Goal: Task Accomplishment & Management: Complete application form

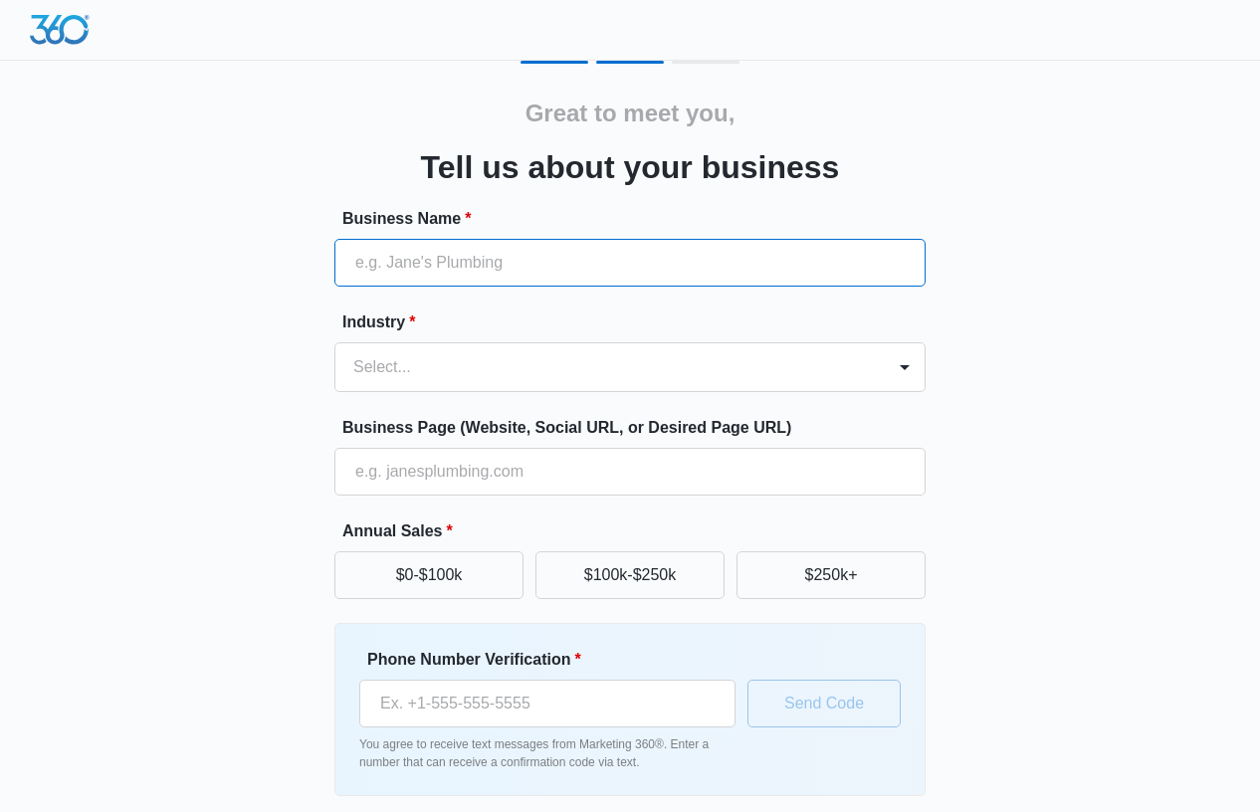
click at [375, 262] on input "Business Name *" at bounding box center [629, 263] width 591 height 48
type input "Biofunctional Med and True Radiance Medispa"
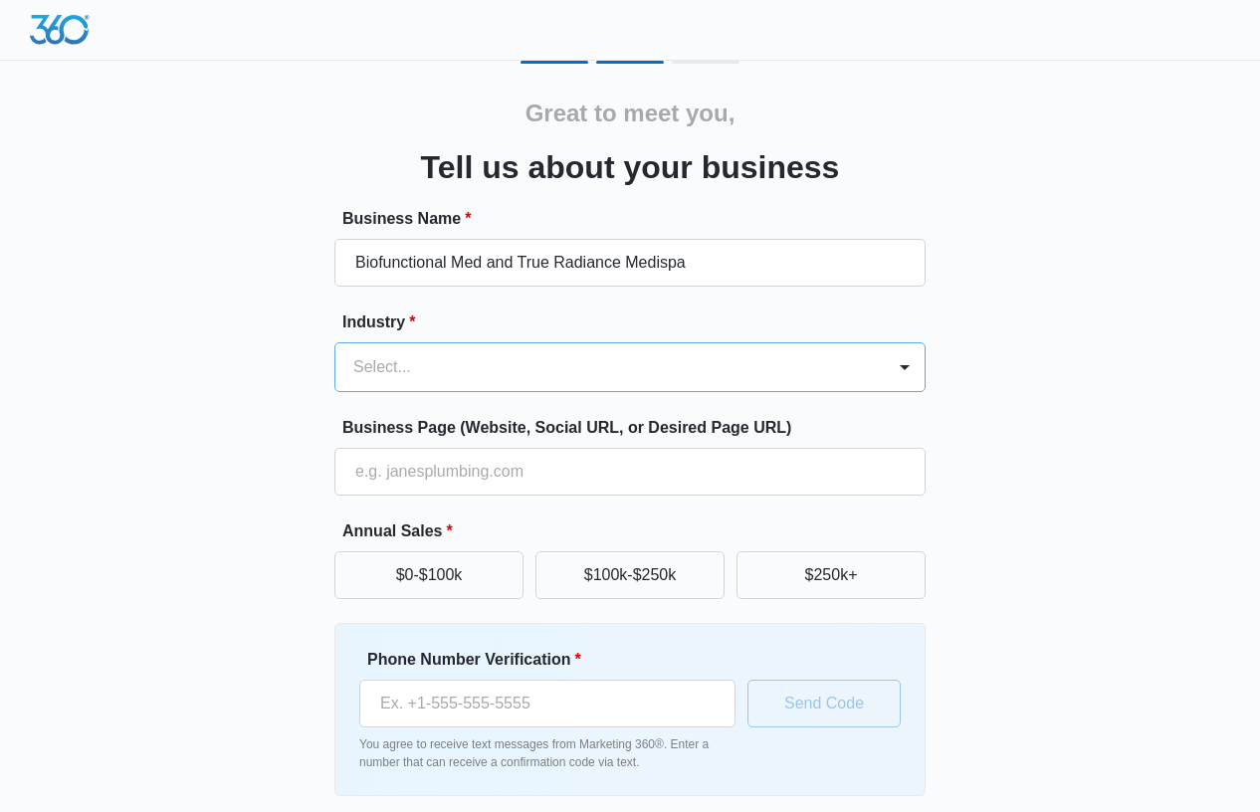
click at [542, 371] on div at bounding box center [605, 367] width 505 height 28
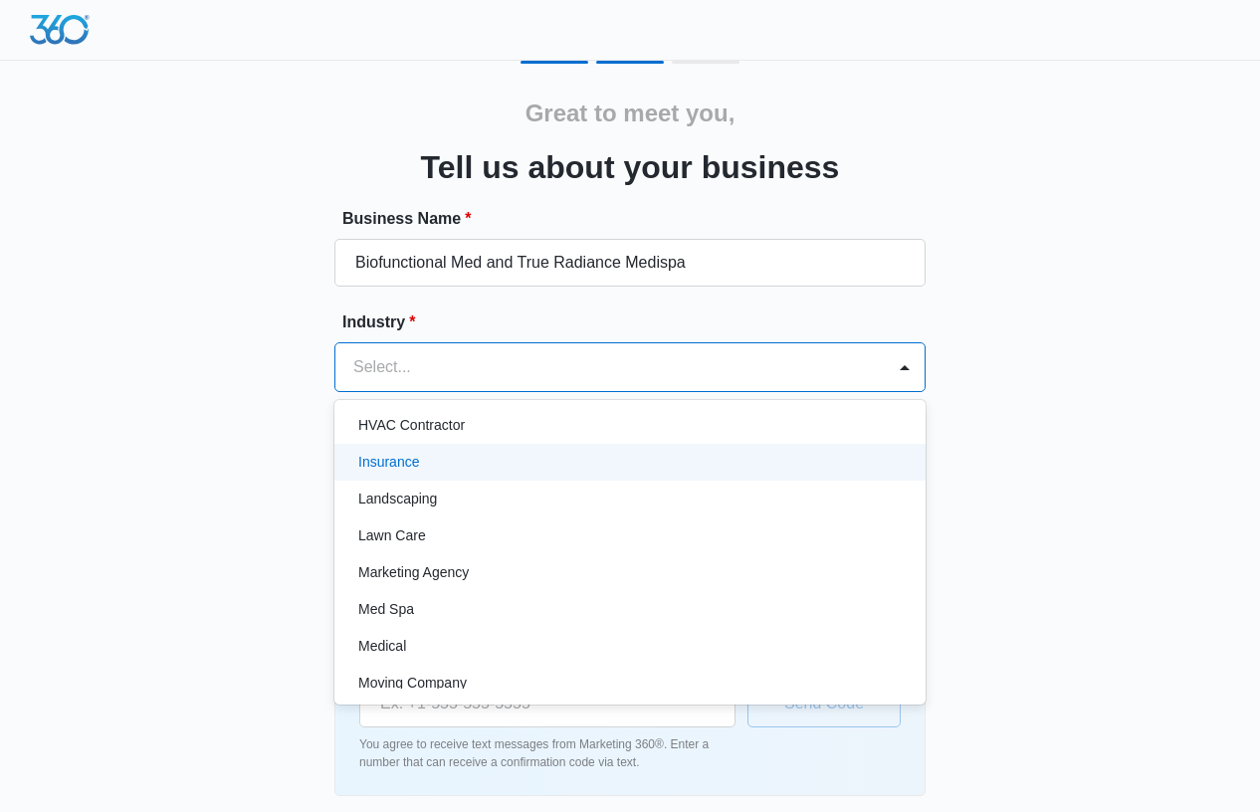
scroll to position [896, 0]
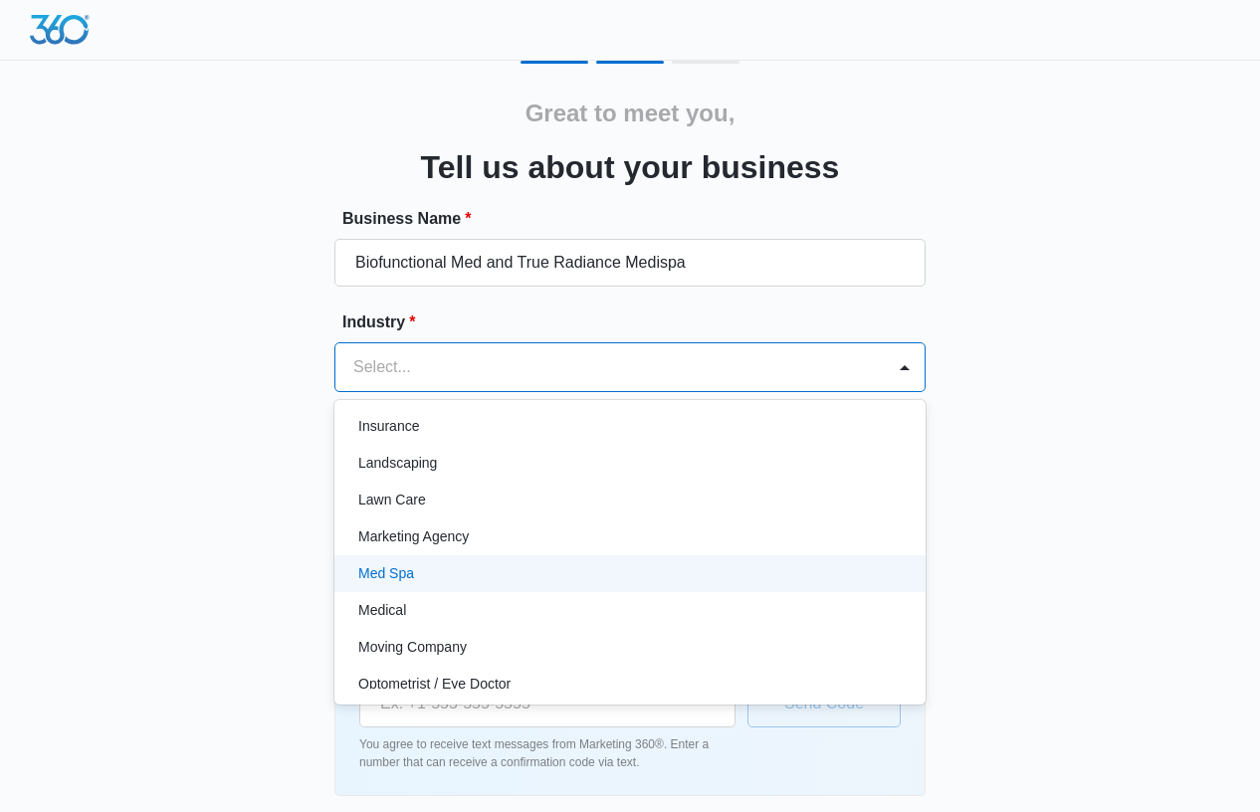
click at [581, 591] on div "Med Spa" at bounding box center [629, 573] width 591 height 37
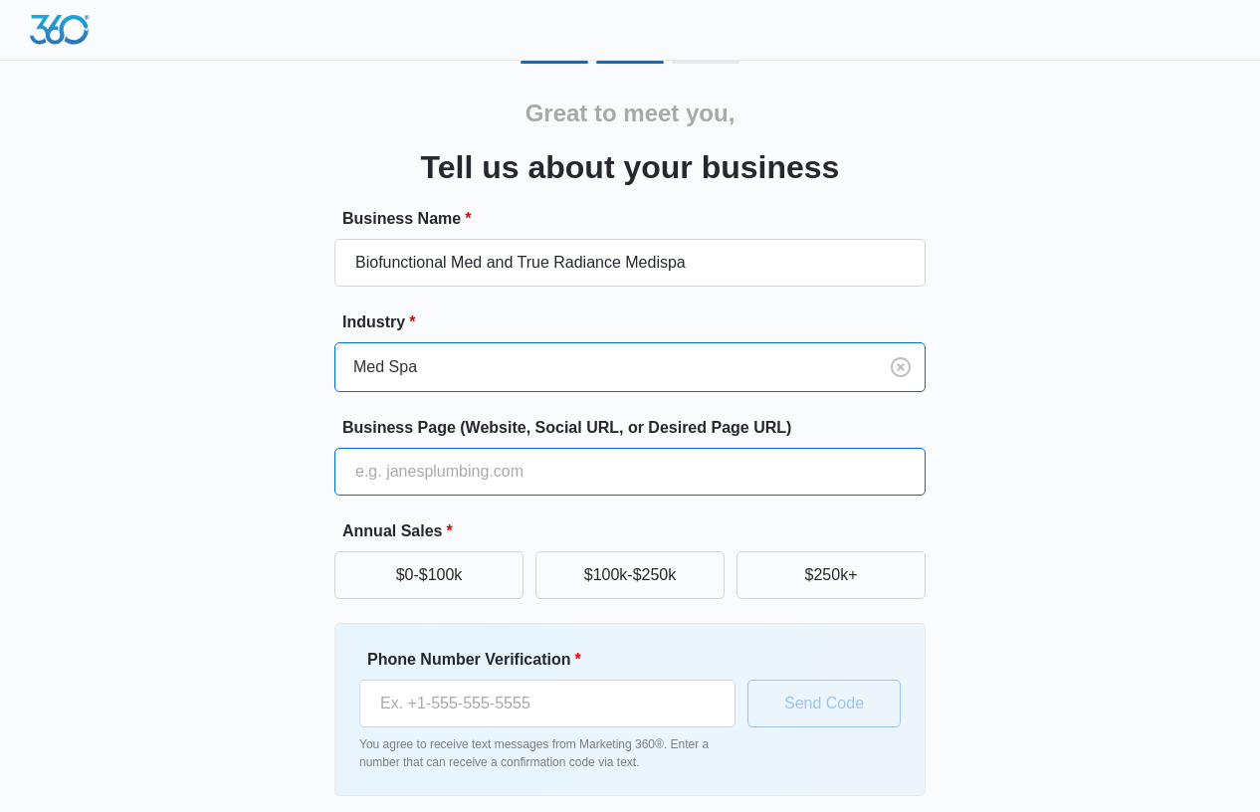
click at [472, 486] on input "Business Page (Website, Social URL, or Desired Page URL)" at bounding box center [629, 472] width 591 height 48
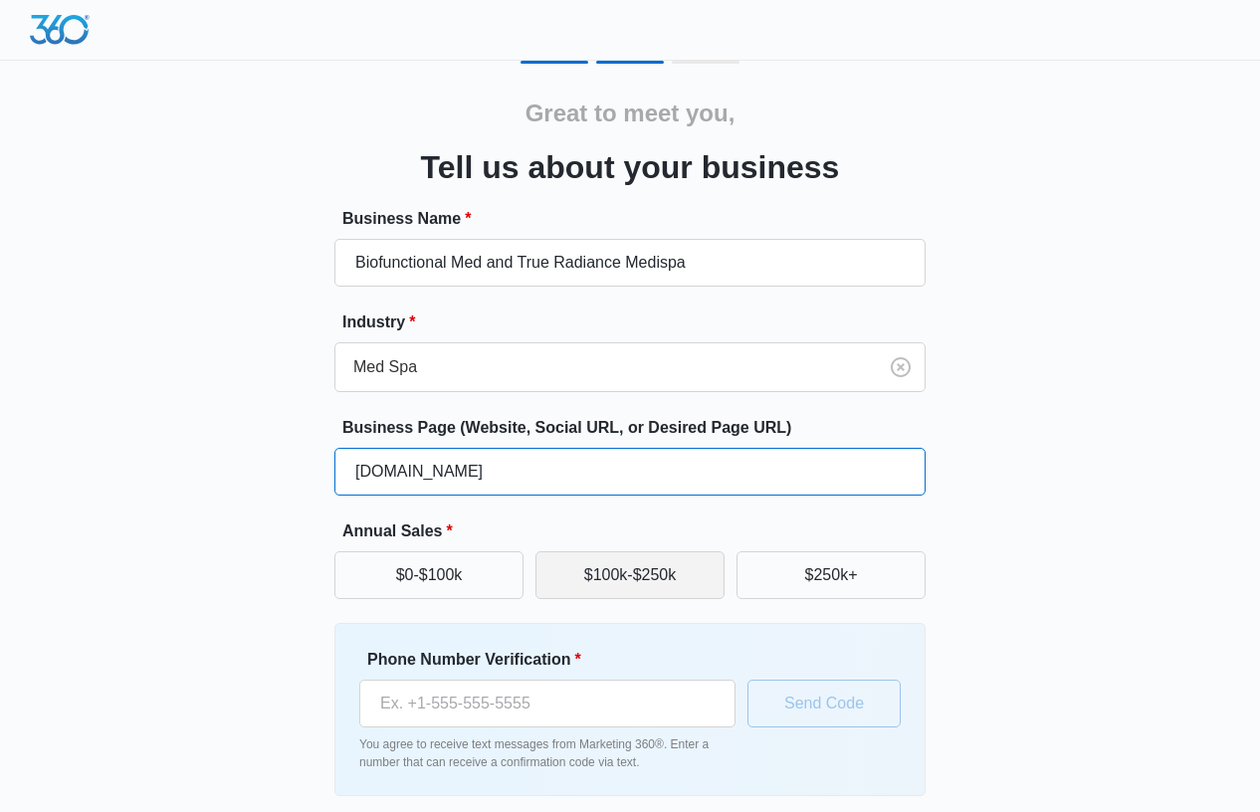
type input "www.trueradiancemedispa.com"
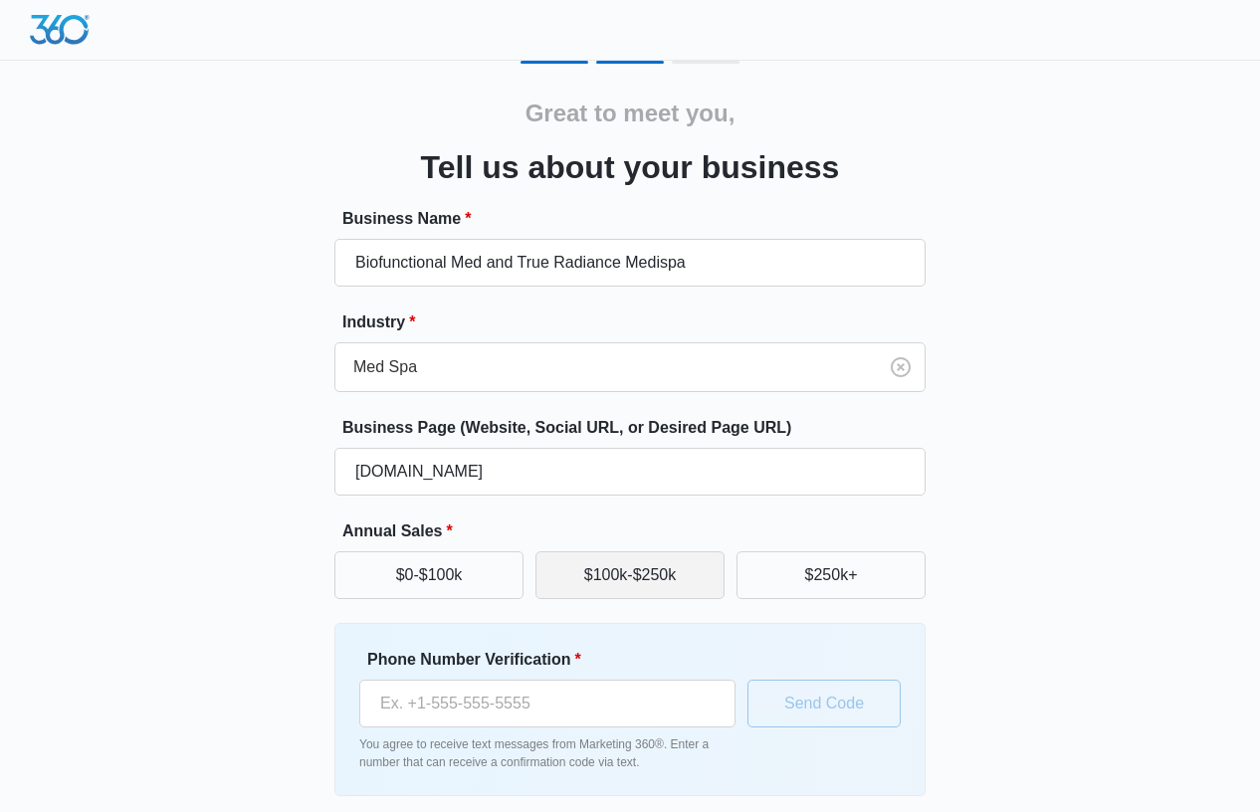
click at [597, 563] on button "$100k-$250k" at bounding box center [629, 575] width 189 height 48
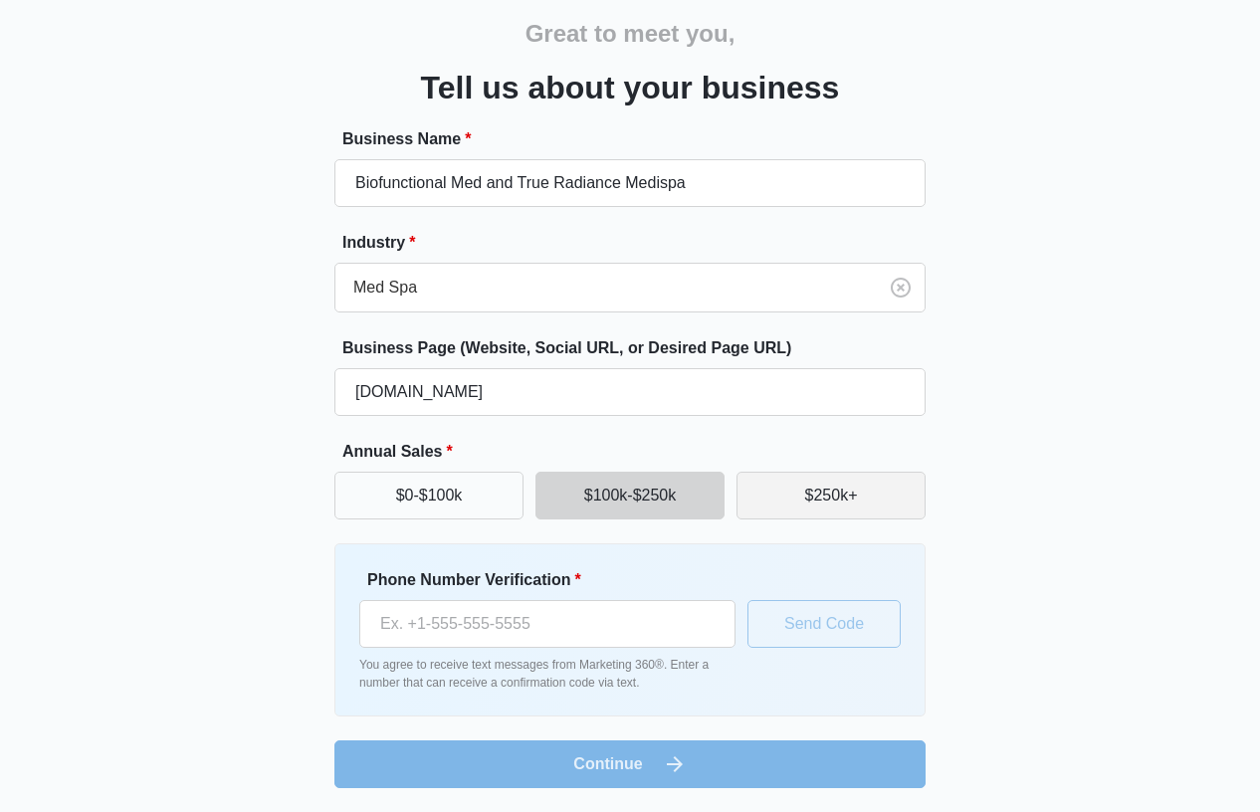
click at [756, 501] on button "$250k+" at bounding box center [830, 496] width 189 height 48
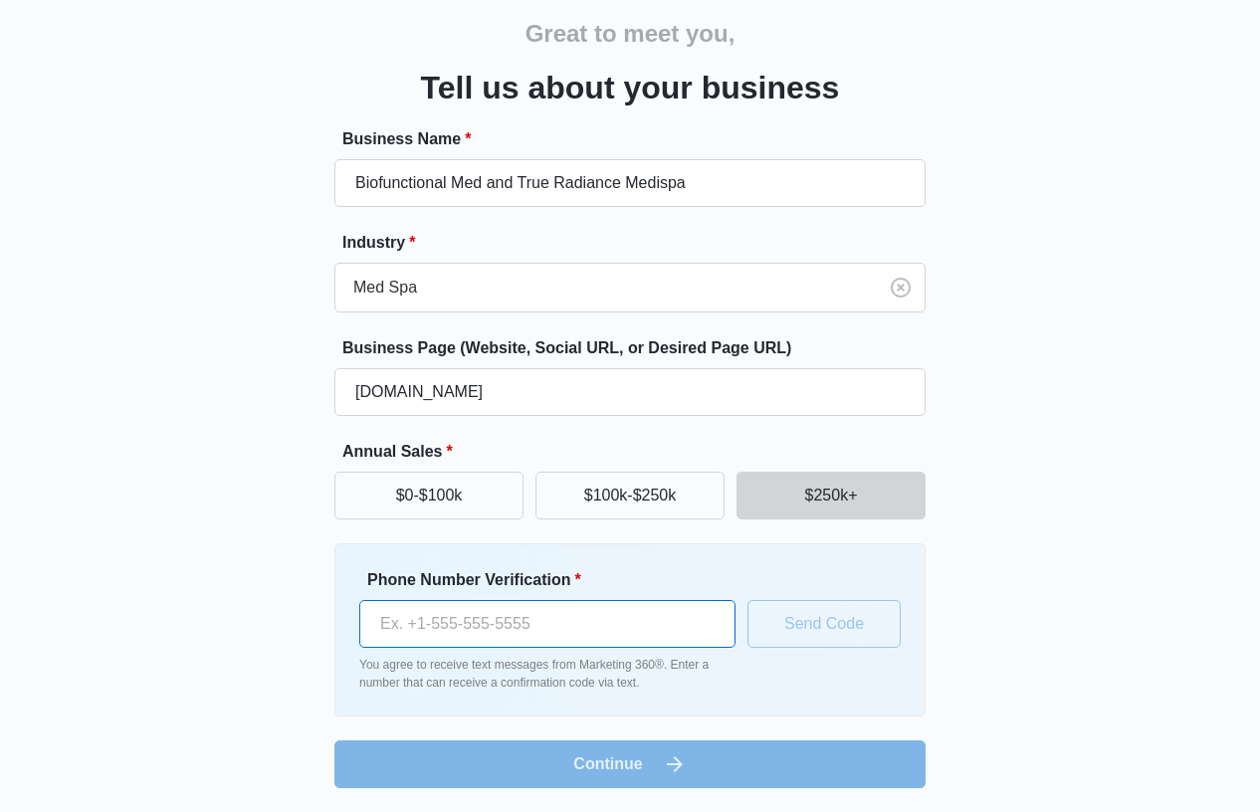
click at [593, 611] on input "Phone Number Verification *" at bounding box center [547, 624] width 376 height 48
type input "(919) 780-9134"
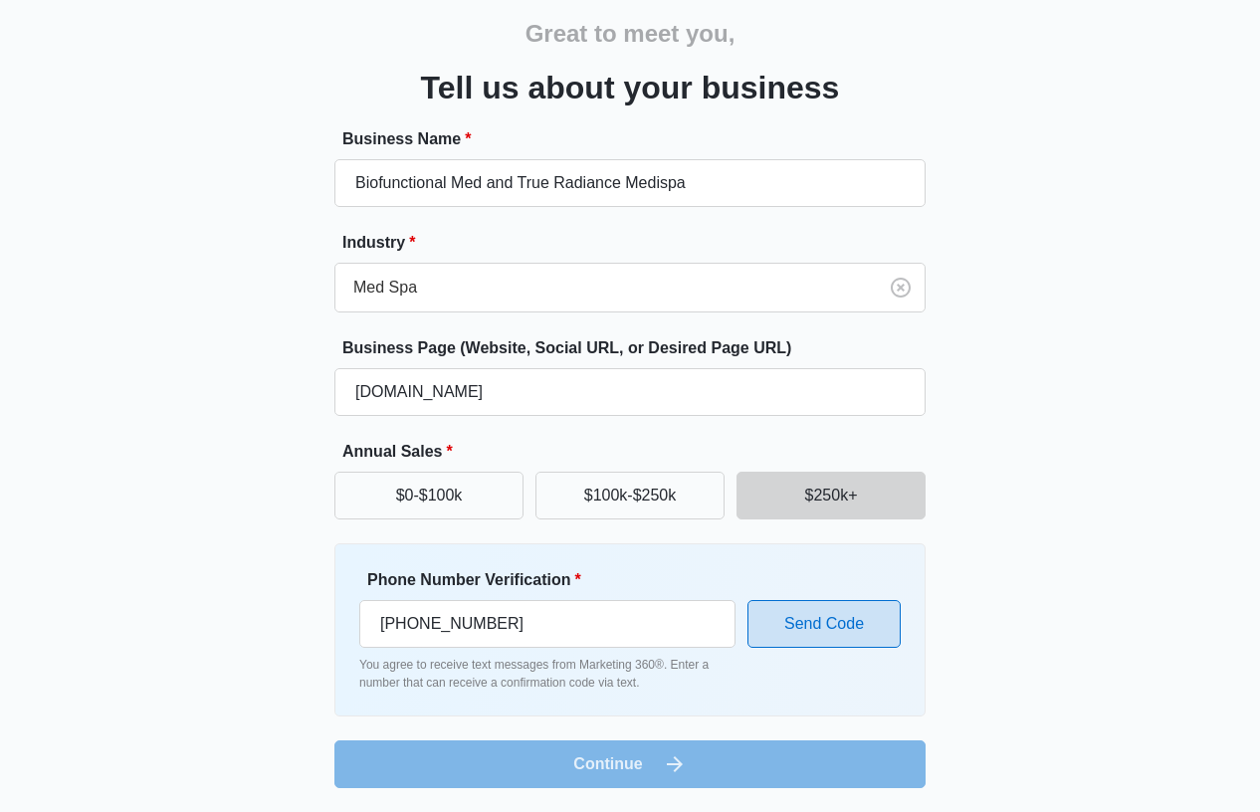
click at [832, 627] on button "Send Code" at bounding box center [823, 624] width 153 height 48
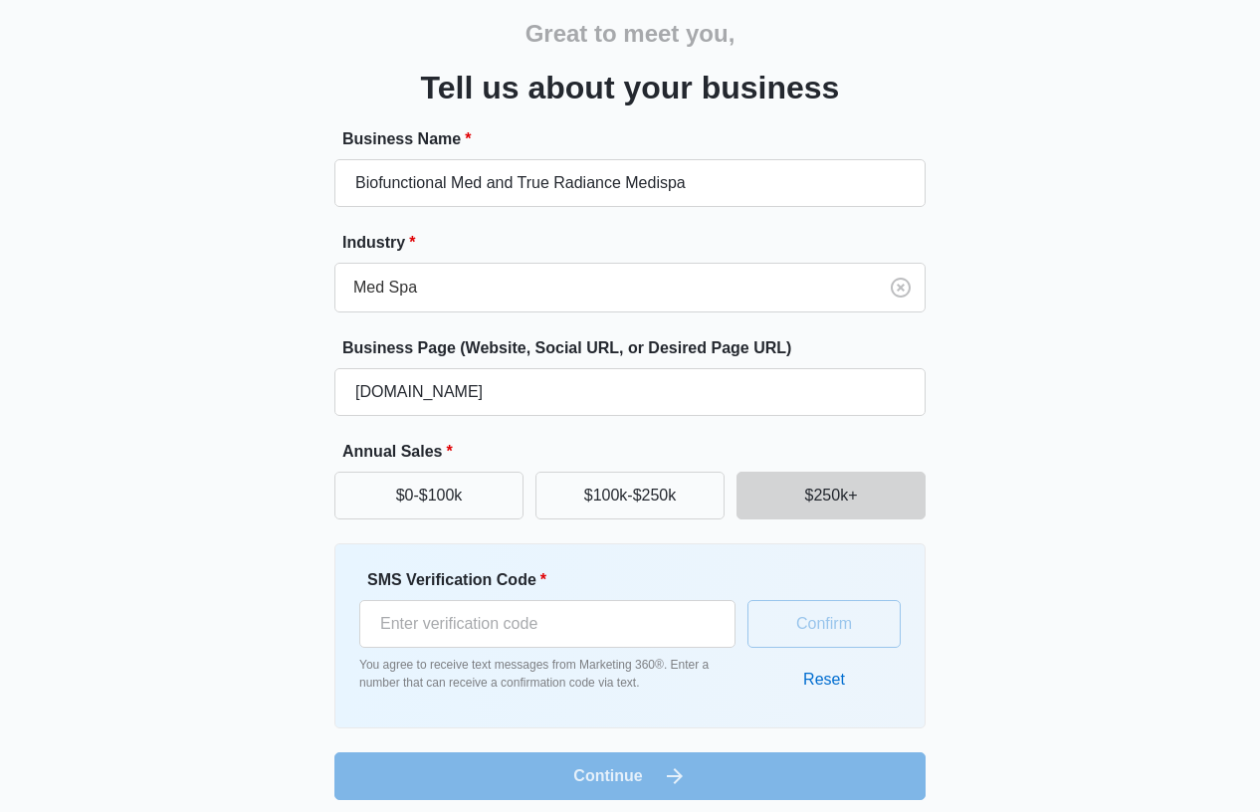
scroll to position [92, 0]
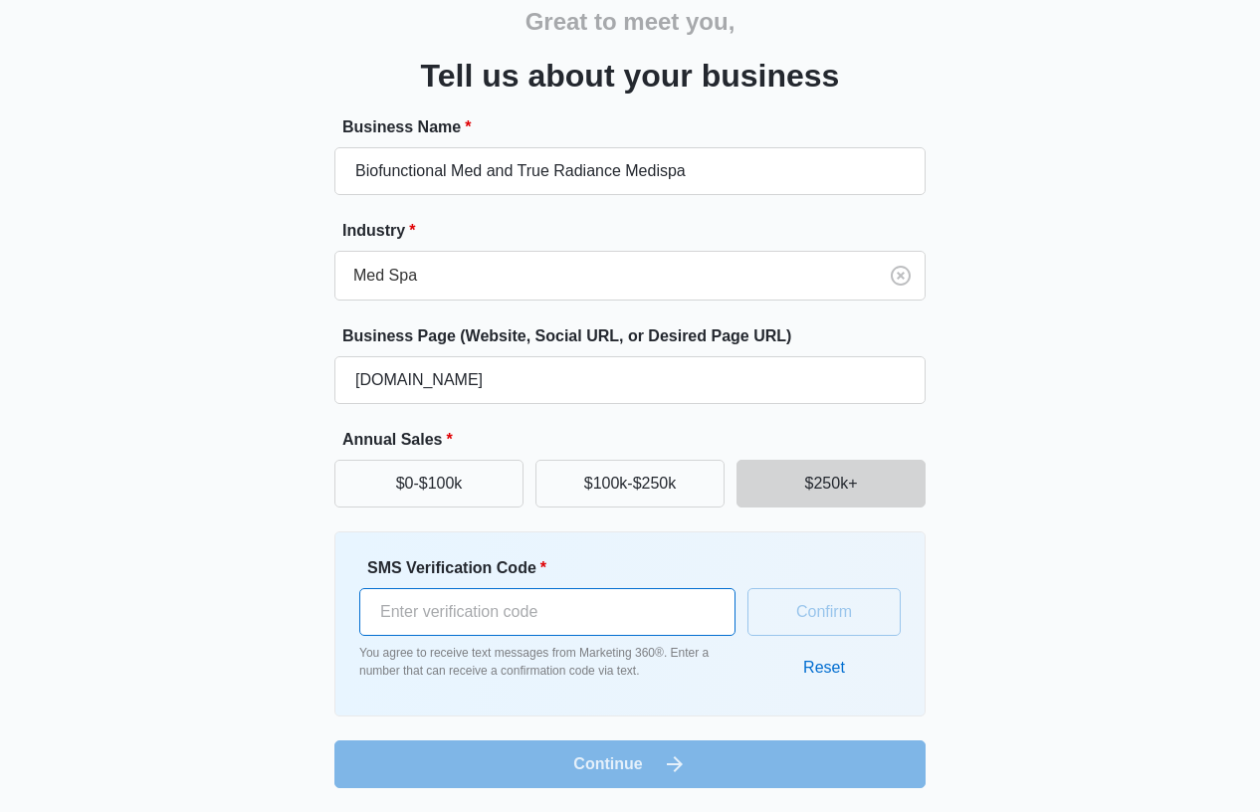
click at [587, 623] on input "SMS Verification Code *" at bounding box center [547, 612] width 376 height 48
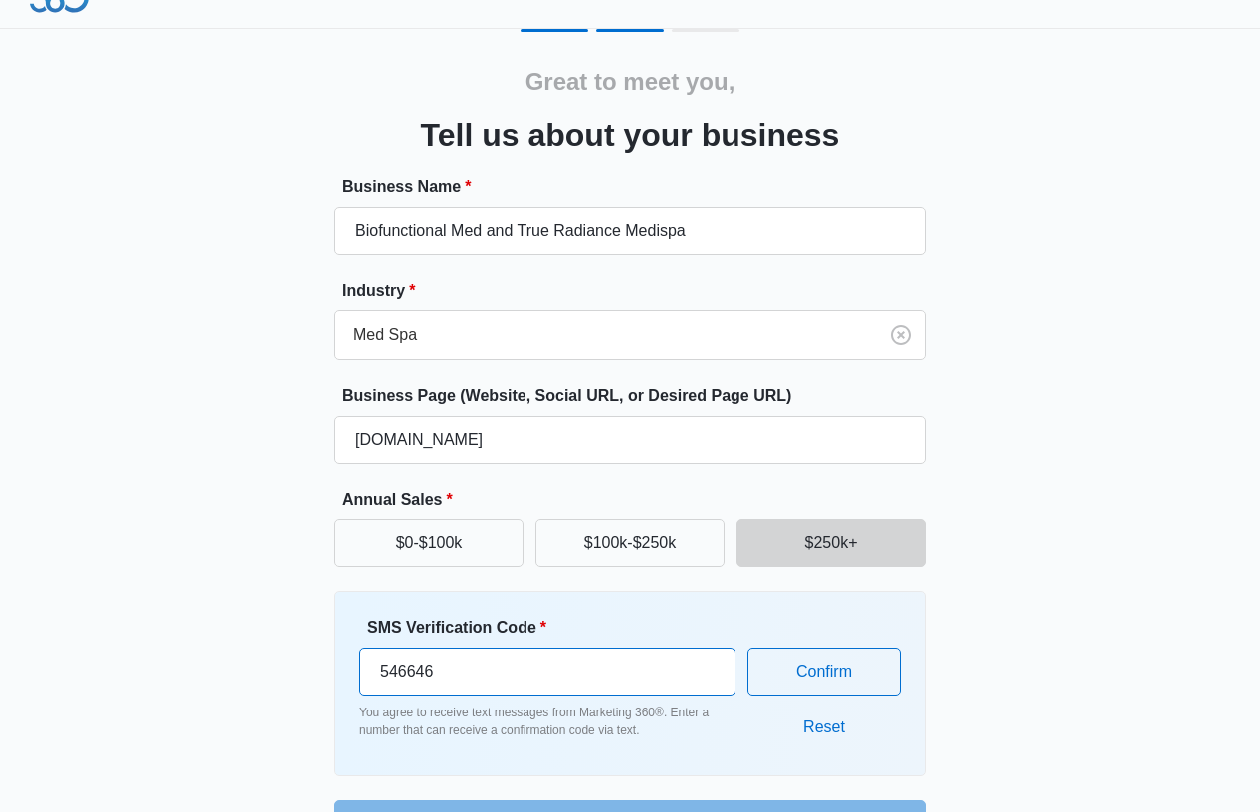
scroll to position [0, 0]
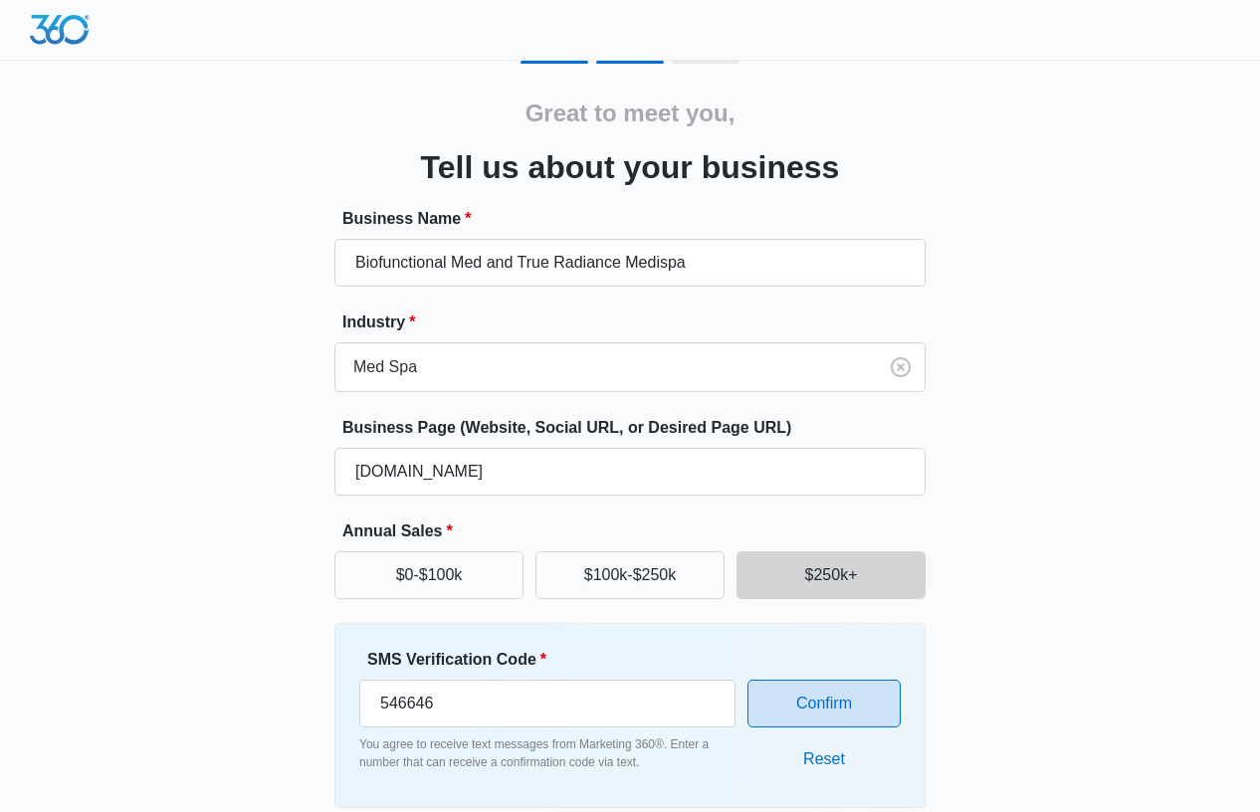
click at [815, 703] on button "Confirm" at bounding box center [823, 704] width 153 height 48
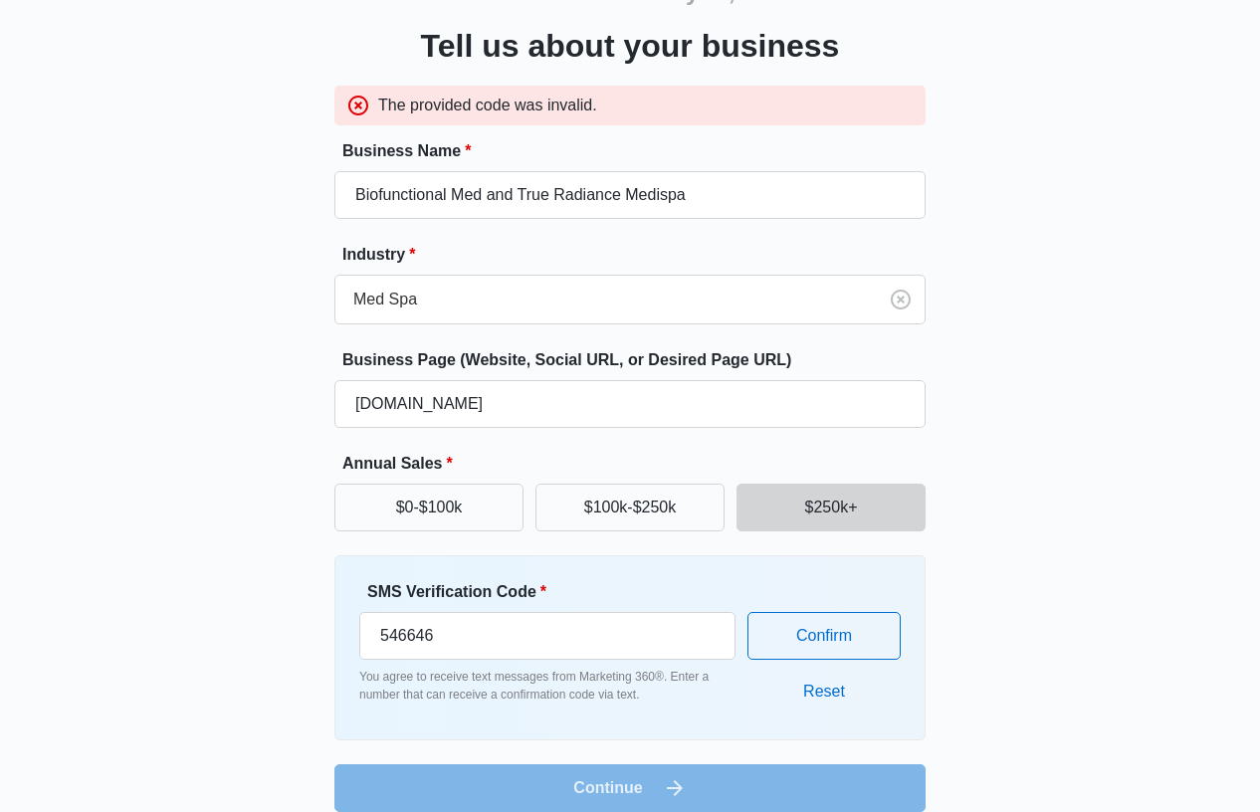
scroll to position [145, 0]
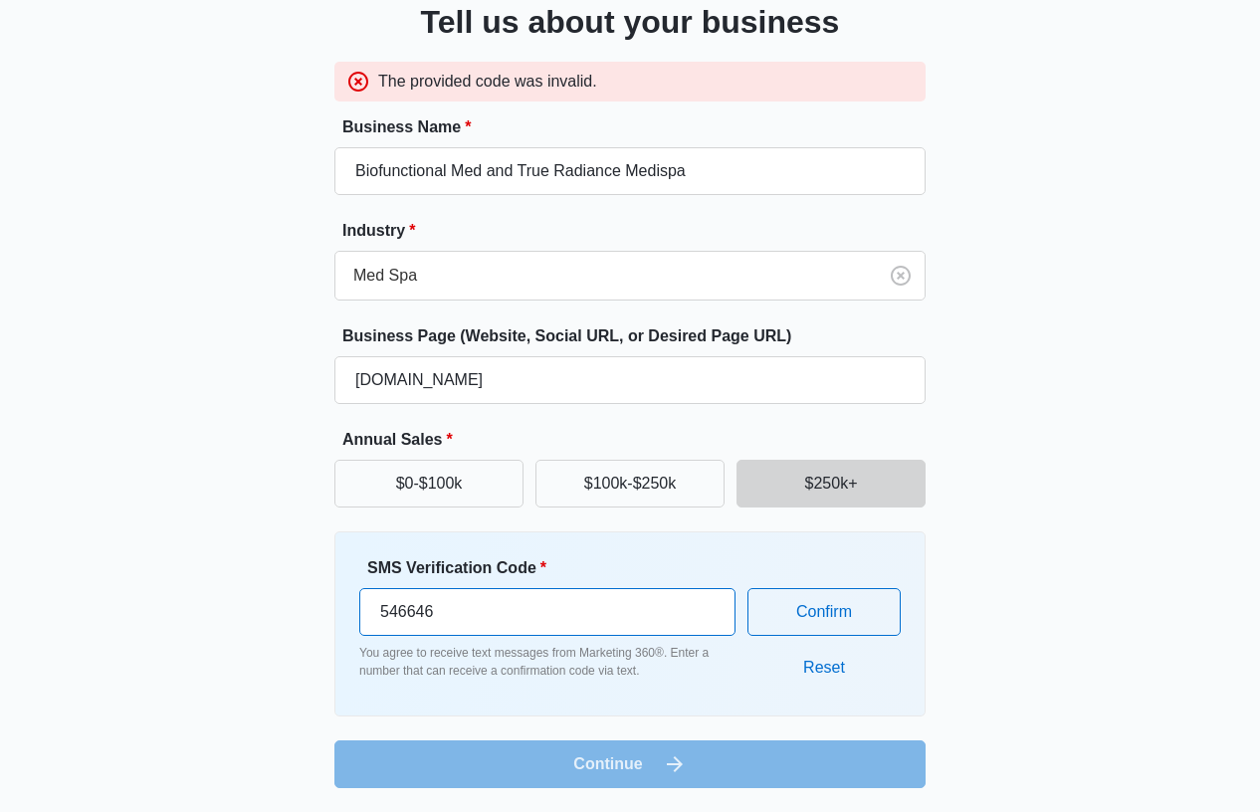
click at [445, 615] on input "546646" at bounding box center [547, 612] width 376 height 48
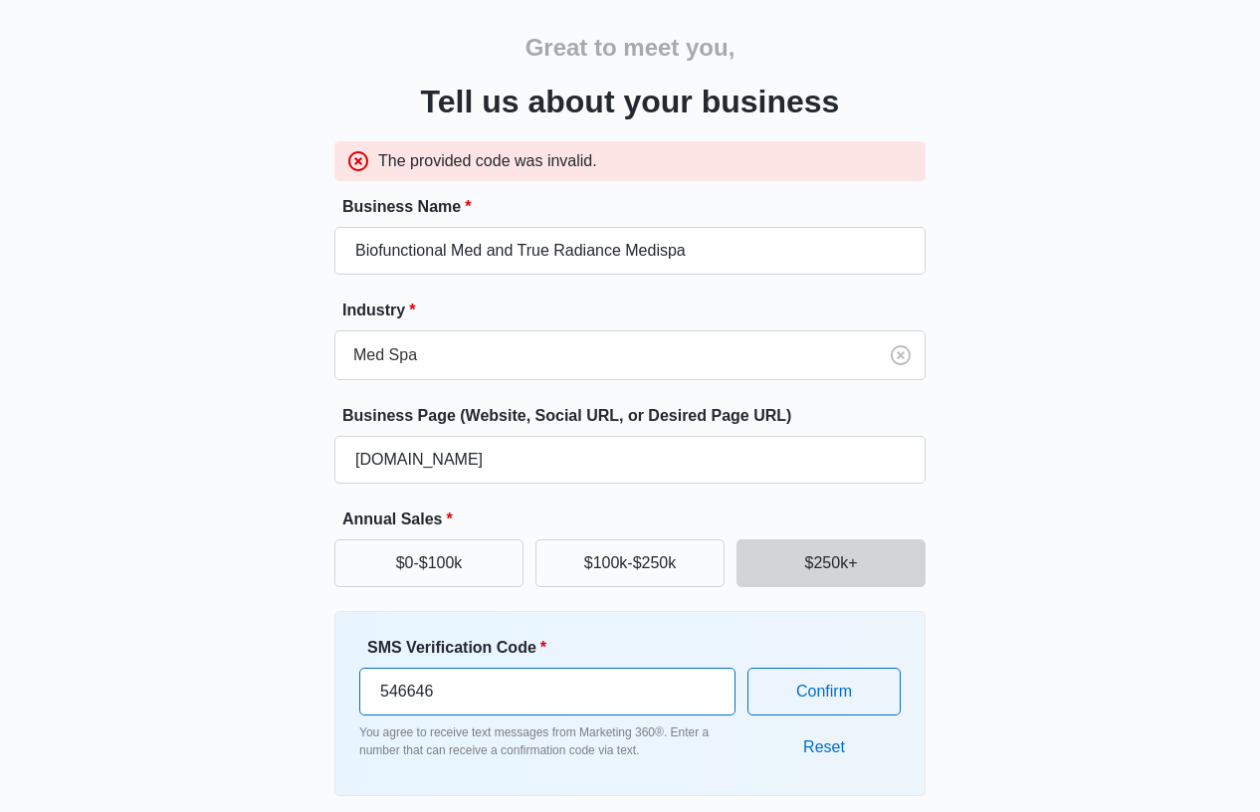
scroll to position [46, 0]
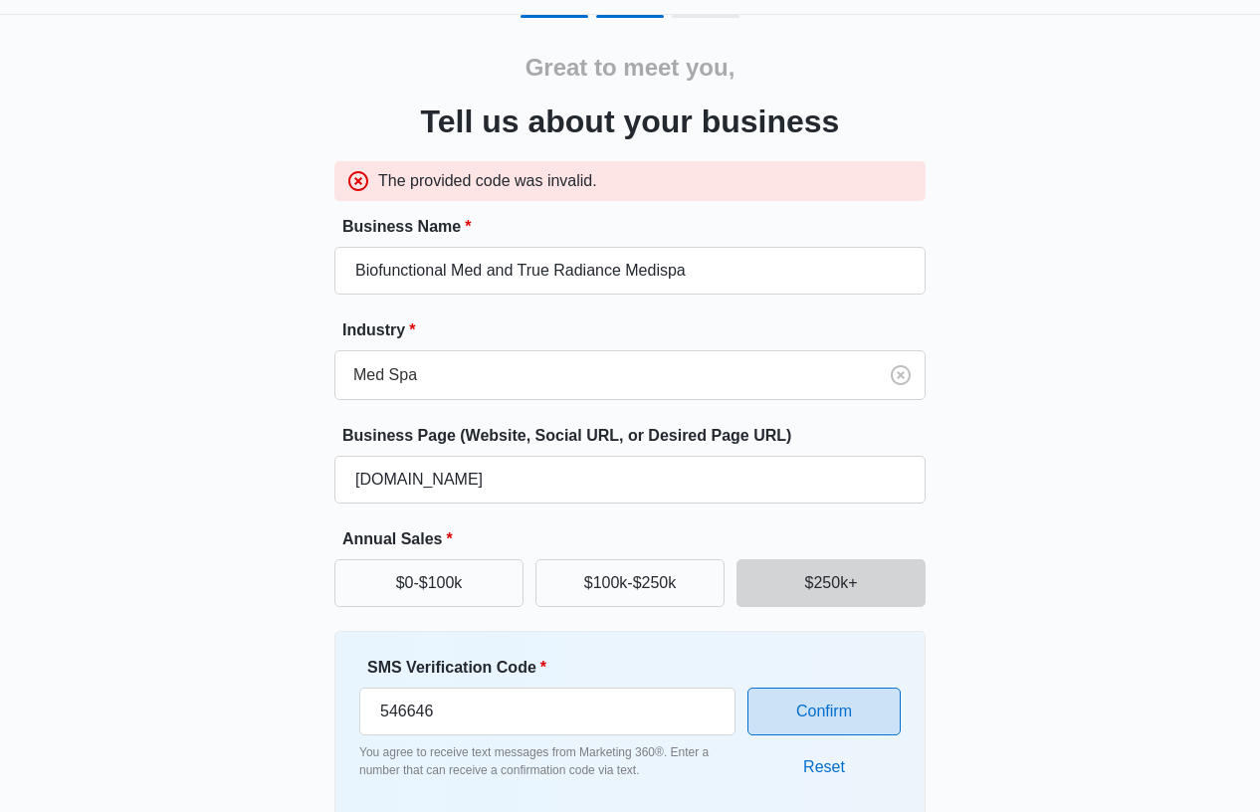
click at [839, 699] on button "Confirm" at bounding box center [823, 712] width 153 height 48
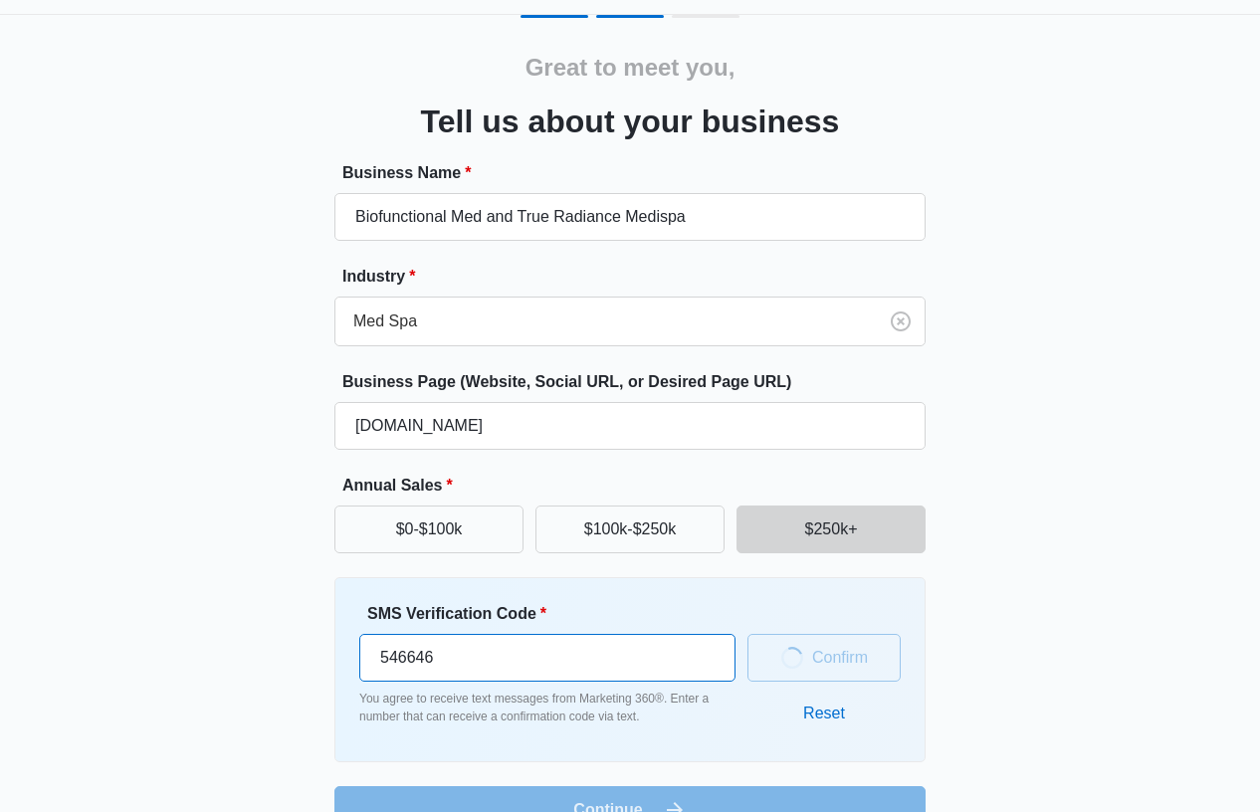
click at [565, 662] on input "546646" at bounding box center [547, 658] width 376 height 48
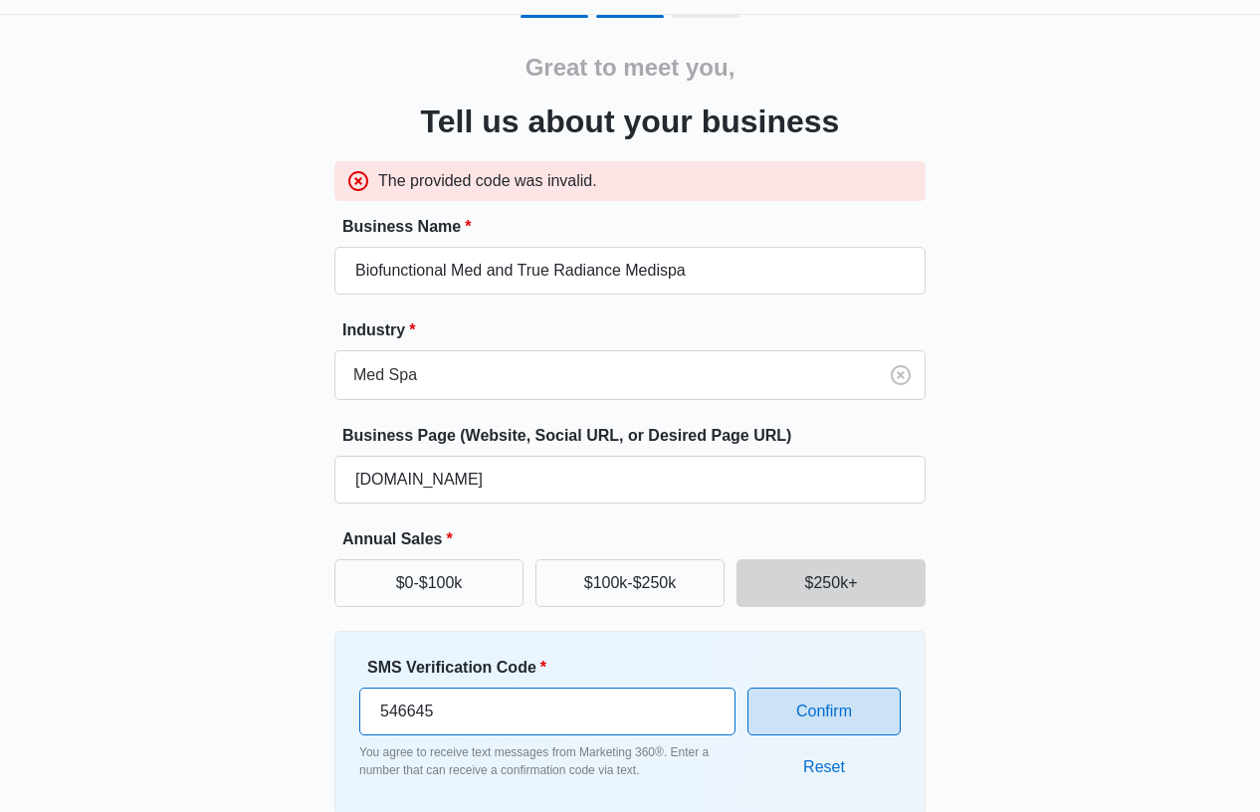
type input "546645"
click at [856, 715] on button "Confirm" at bounding box center [823, 712] width 153 height 48
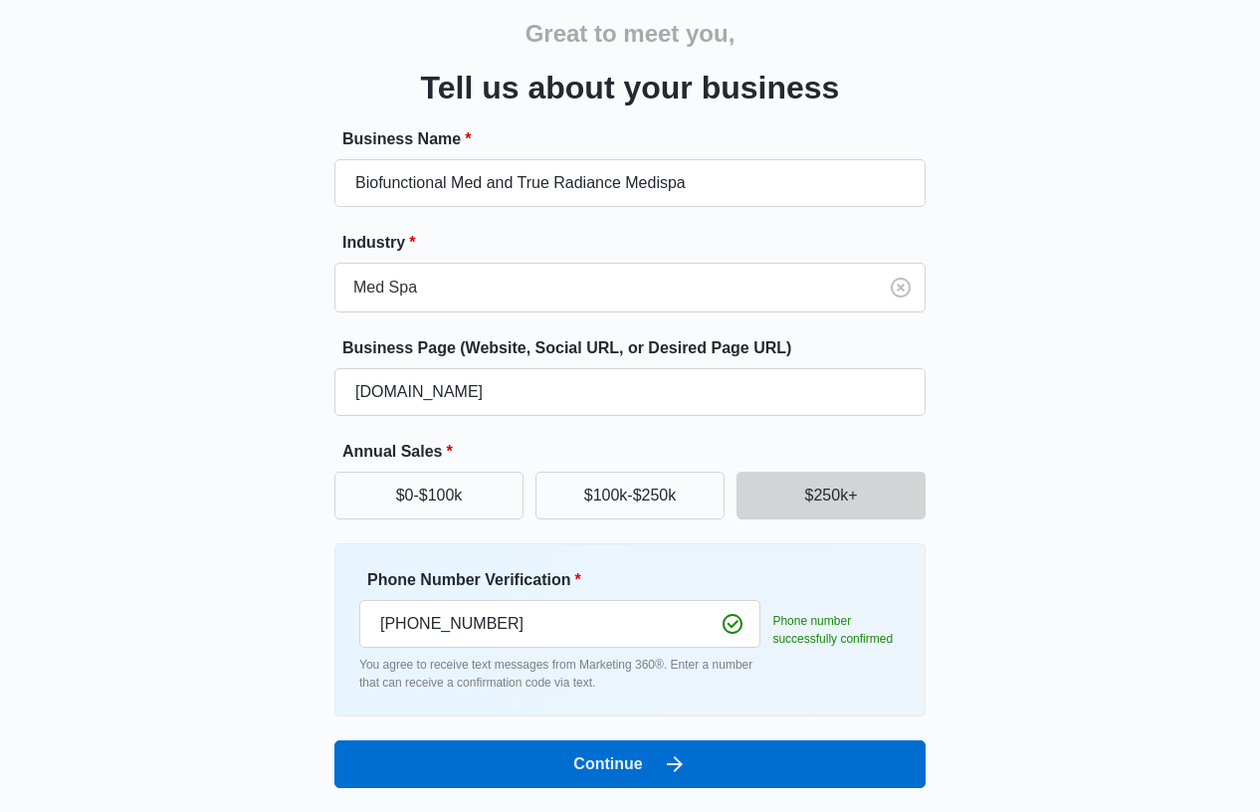
scroll to position [80, 0]
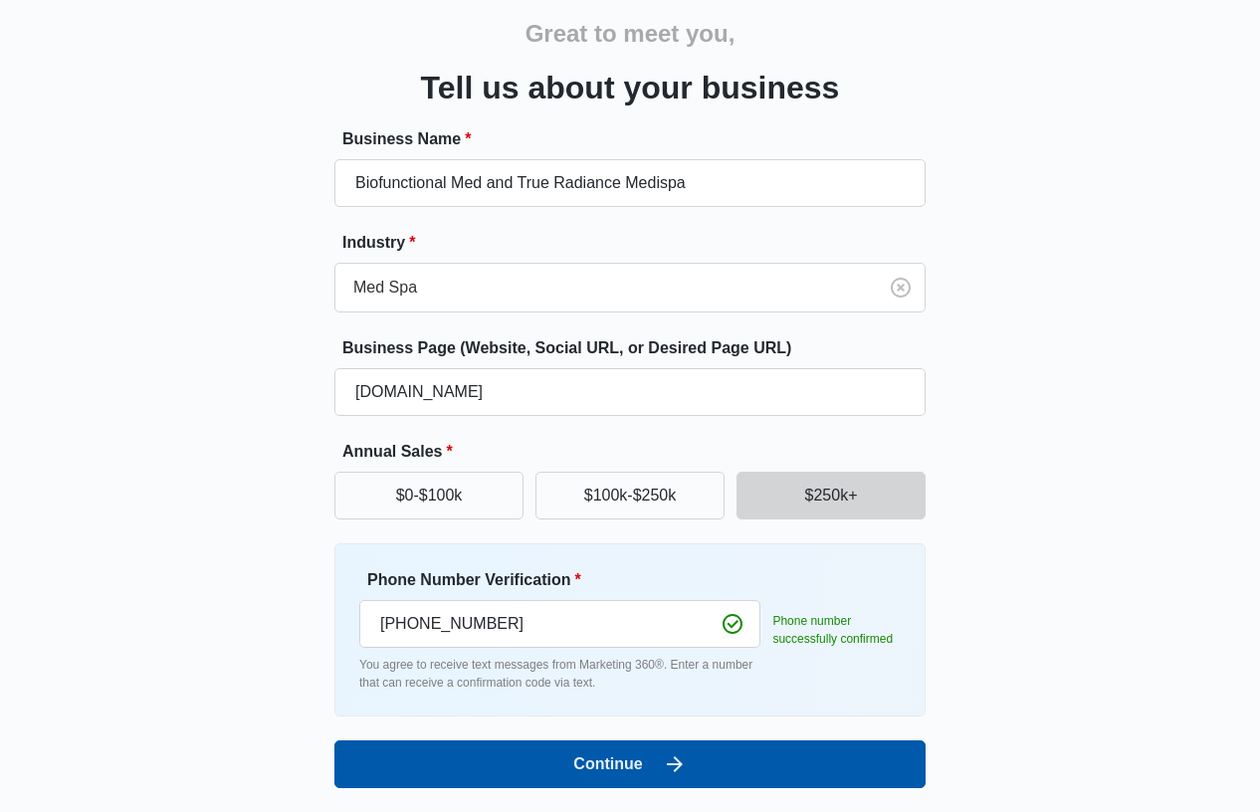
click at [727, 762] on button "Continue" at bounding box center [629, 764] width 591 height 48
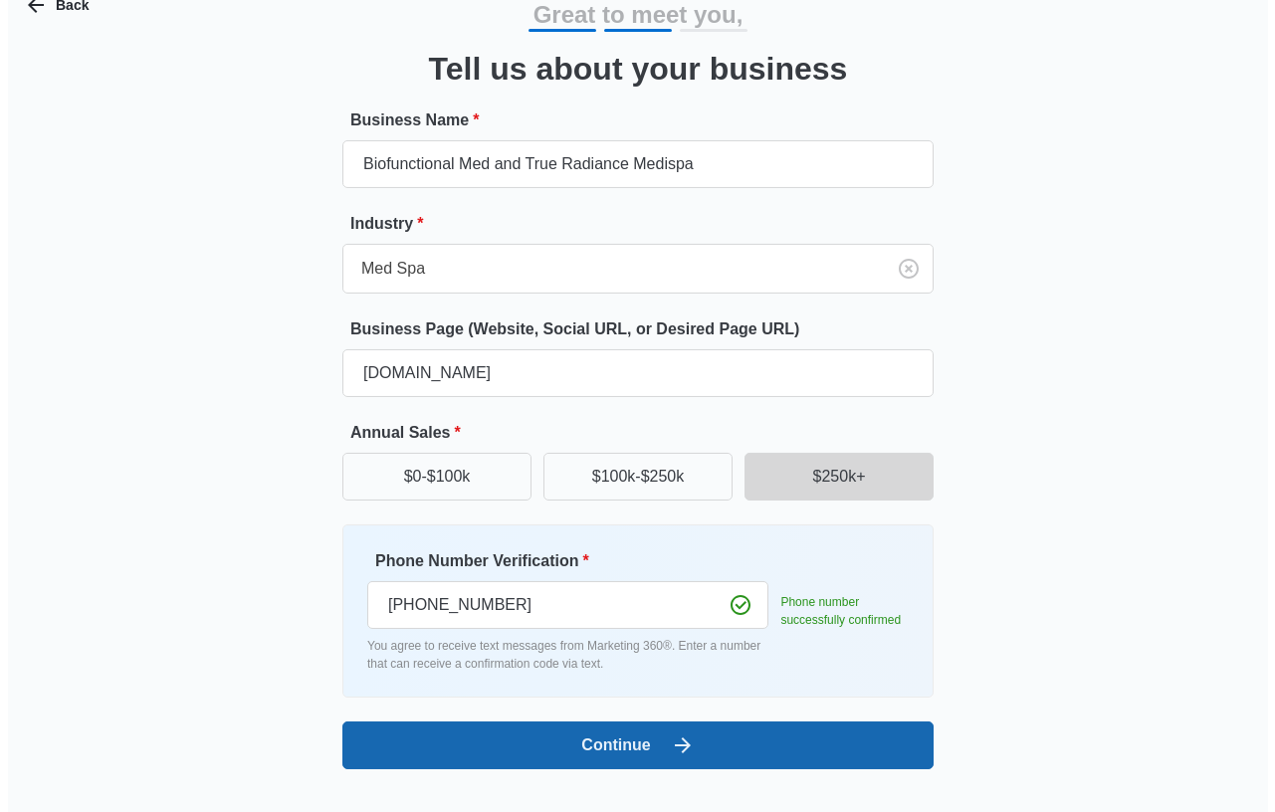
scroll to position [0, 0]
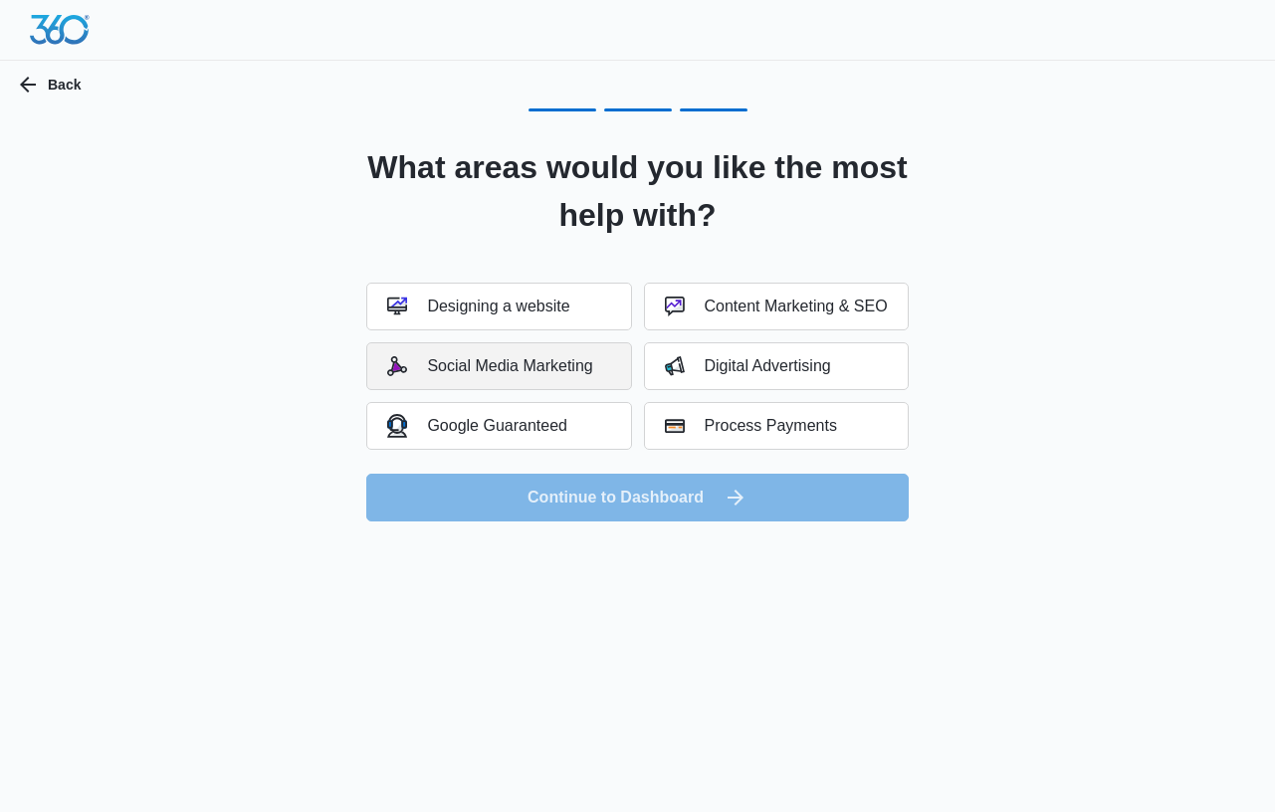
click at [552, 384] on button "Social Media Marketing" at bounding box center [498, 366] width 265 height 48
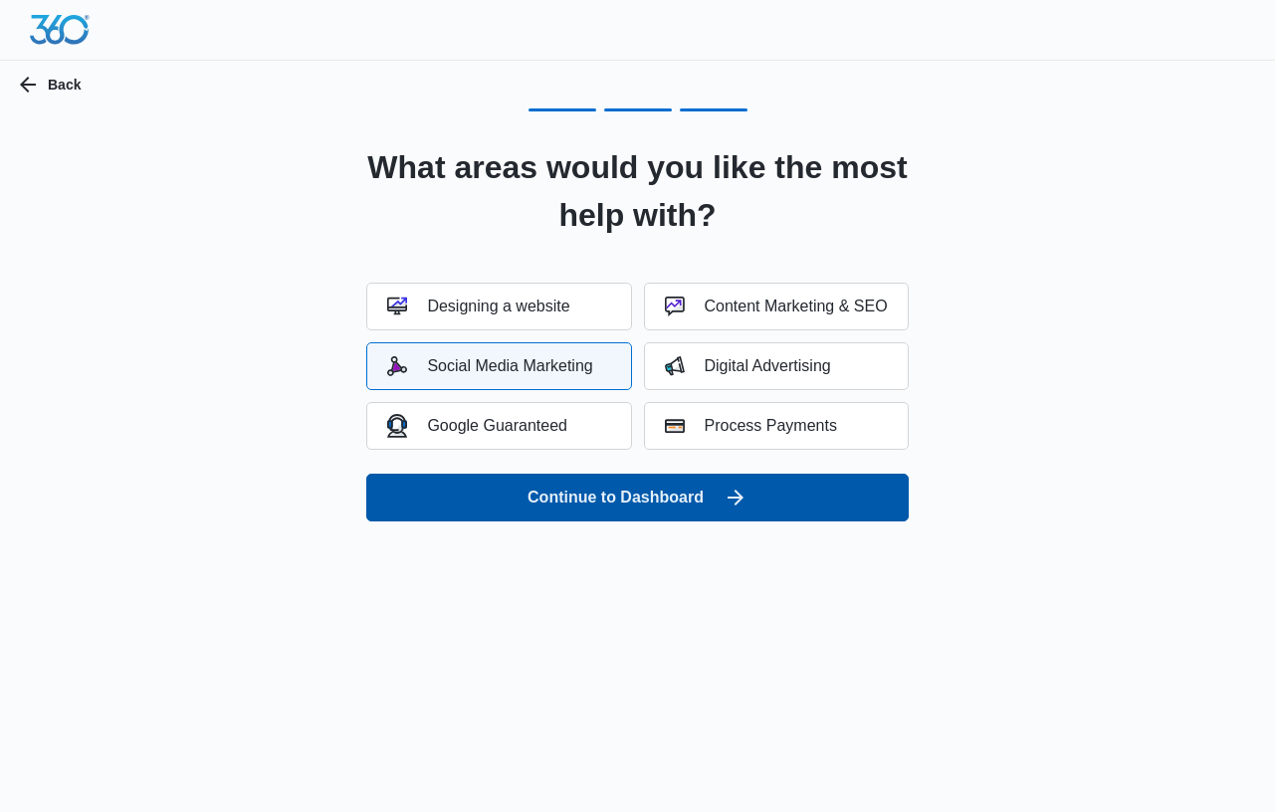
click at [643, 502] on button "Continue to Dashboard" at bounding box center [636, 498] width 541 height 48
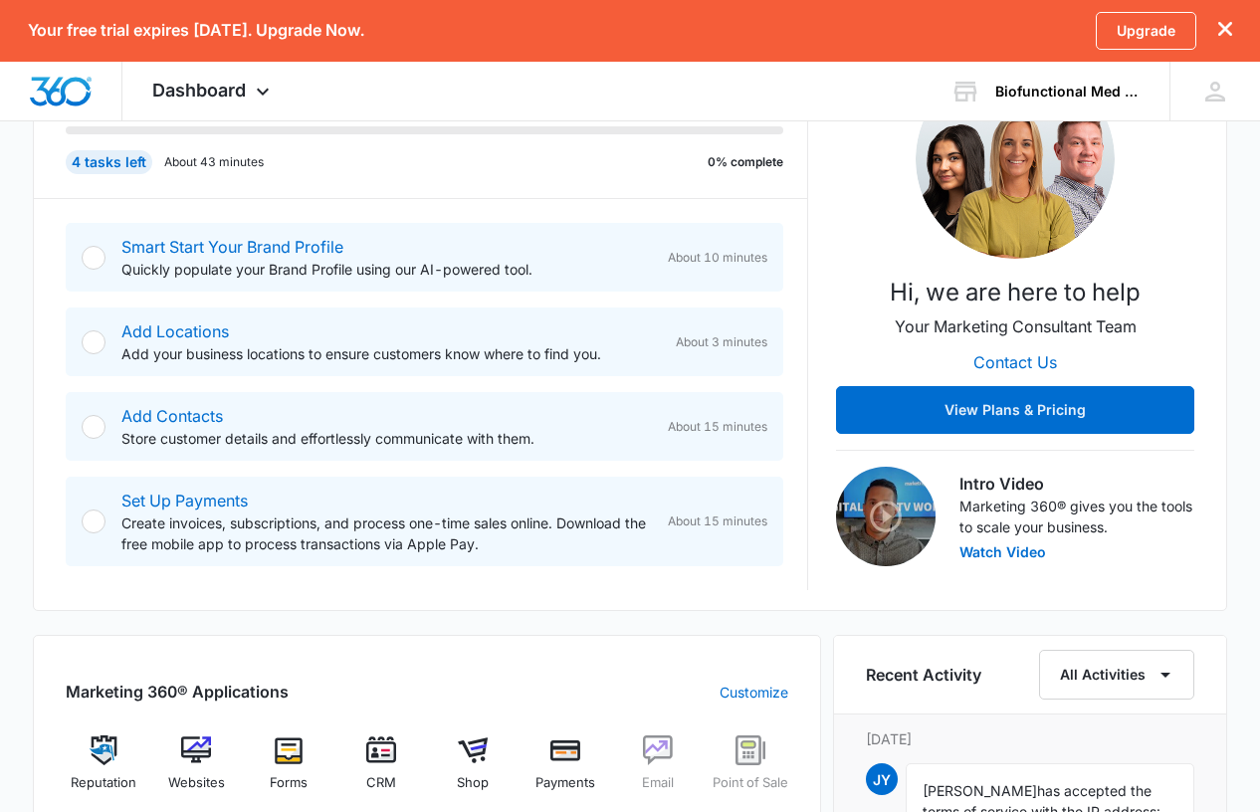
scroll to position [299, 0]
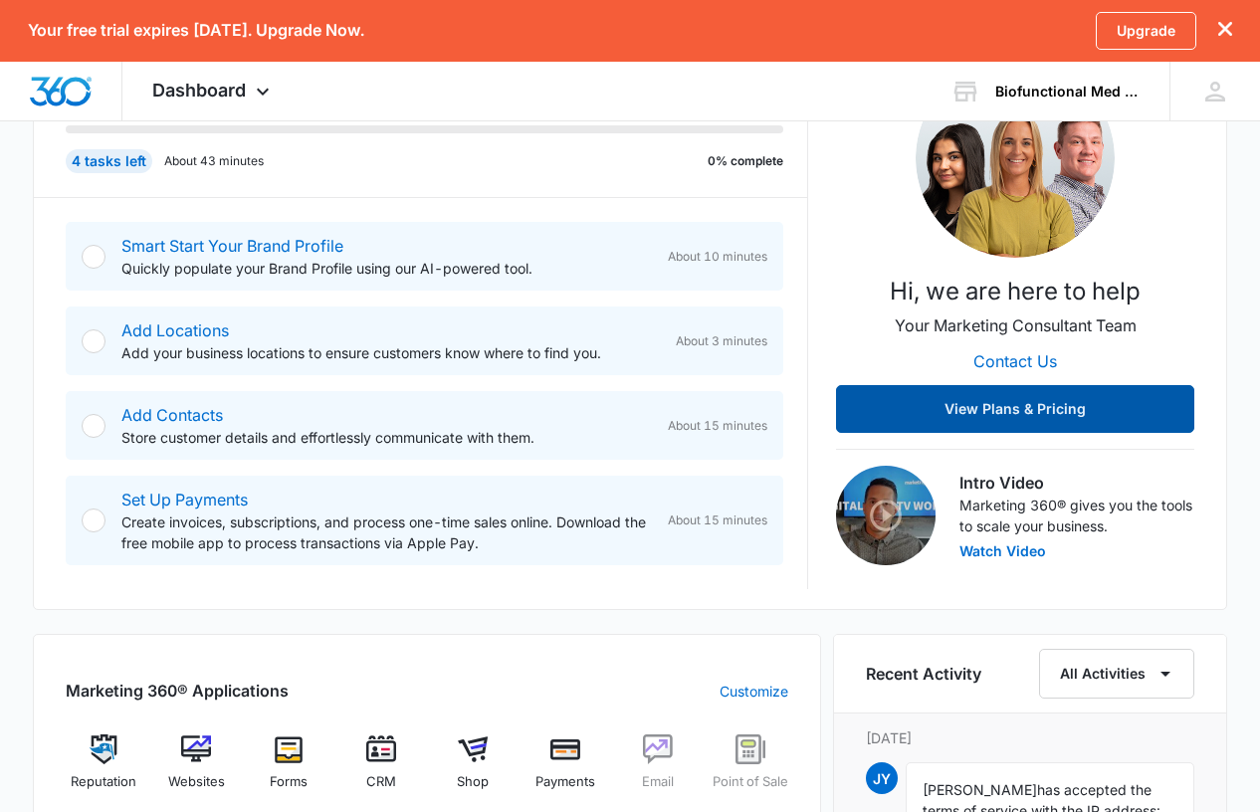
click at [1034, 401] on button "View Plans & Pricing" at bounding box center [1015, 409] width 358 height 48
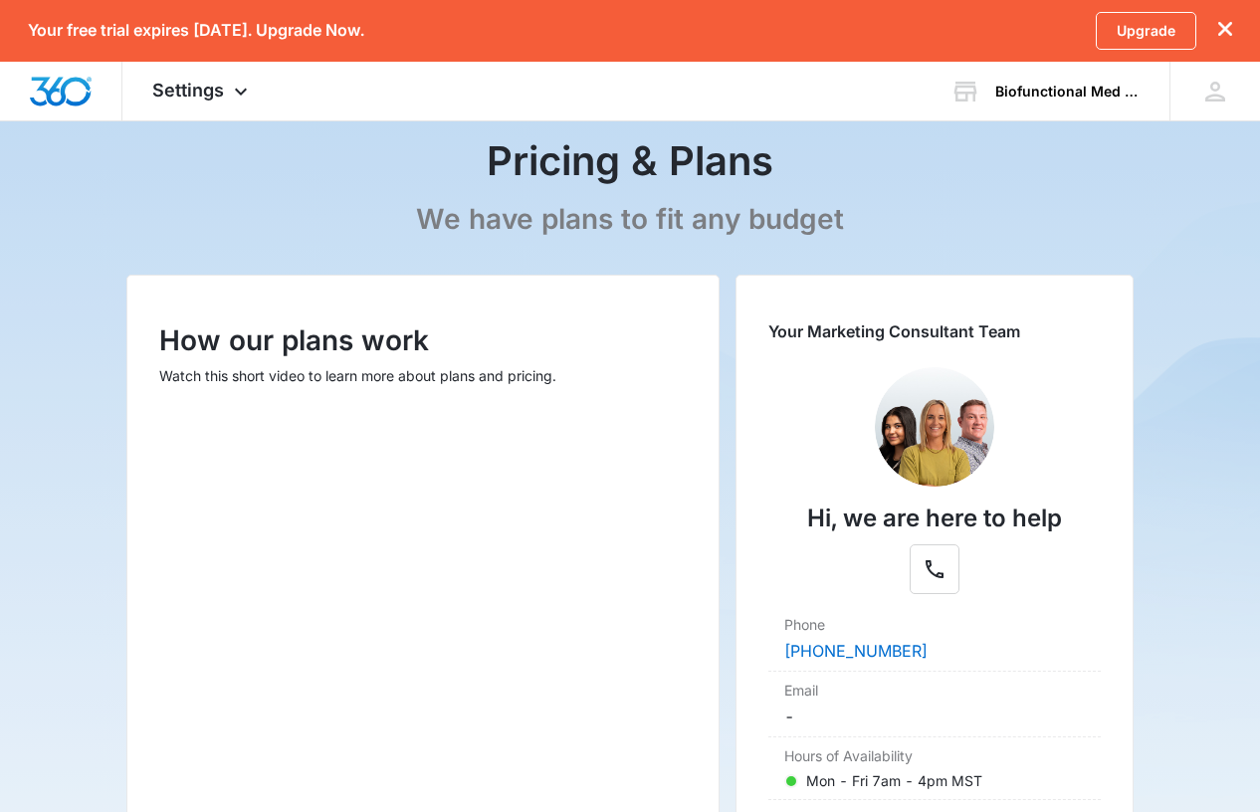
scroll to position [46, 0]
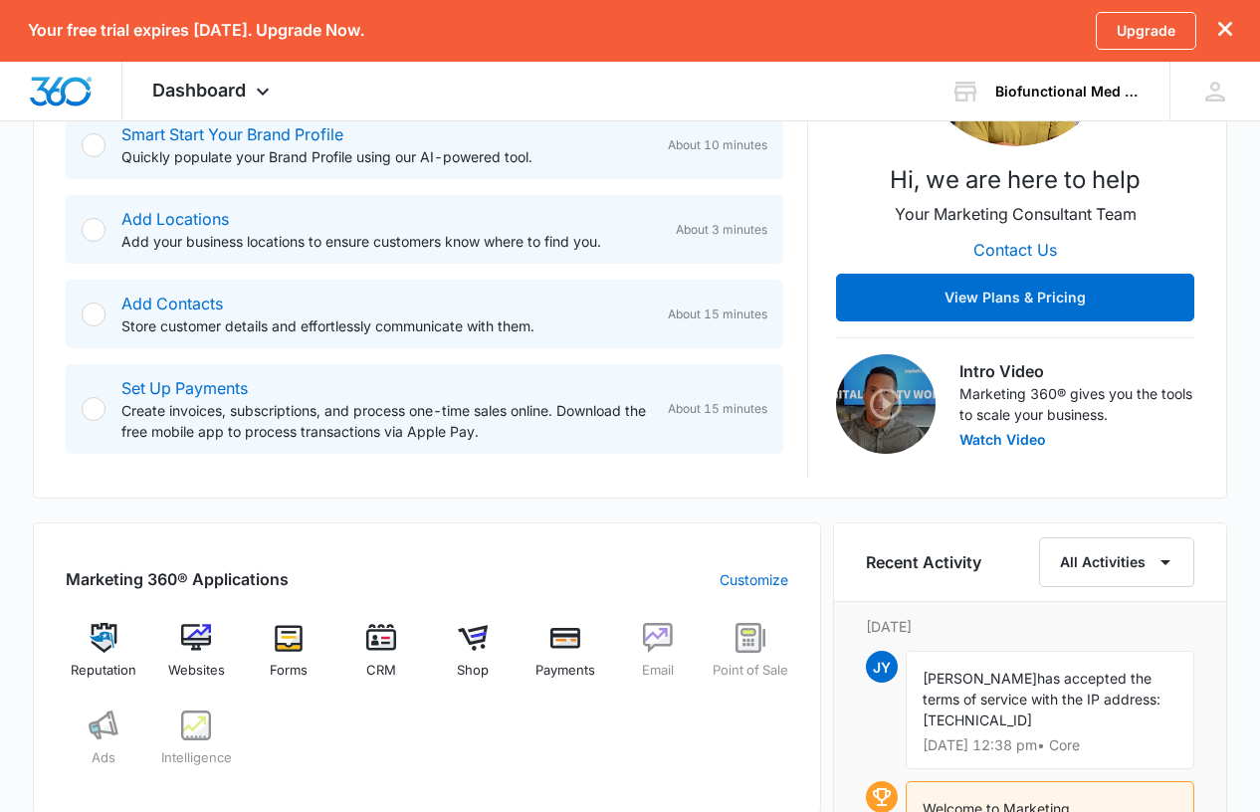
scroll to position [498, 0]
